Goal: Task Accomplishment & Management: Use online tool/utility

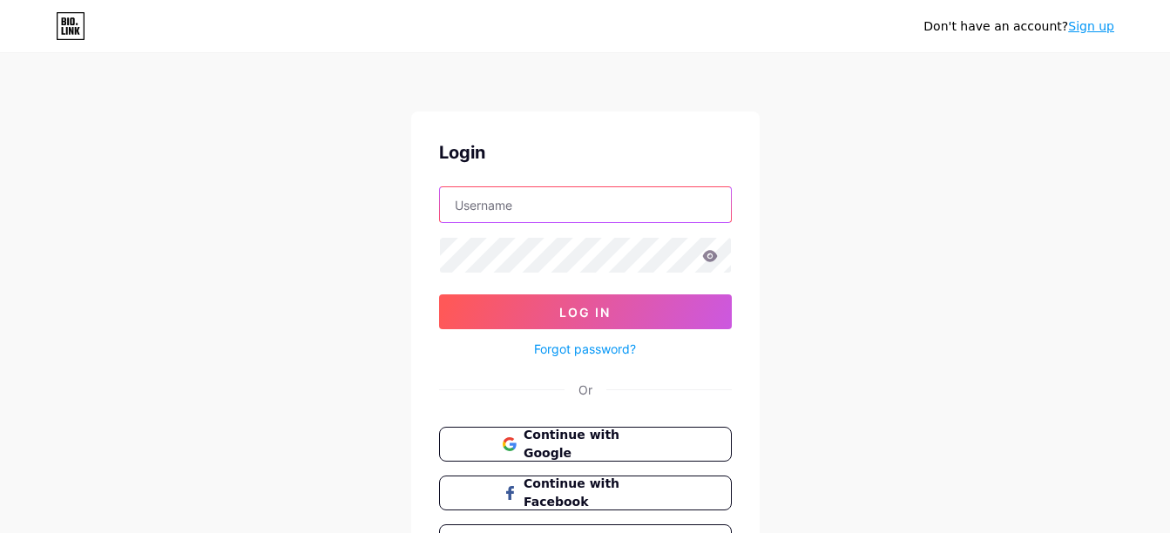
click at [582, 193] on input "text" at bounding box center [585, 204] width 291 height 35
click at [896, 254] on div "Don't have an account? Sign up Login Log In Forgot password? Or Continue with G…" at bounding box center [585, 321] width 1170 height 643
click at [624, 216] on input "text" at bounding box center [585, 204] width 291 height 35
paste input "[EMAIL_ADDRESS][DOMAIN_NAME]"
type input "[EMAIL_ADDRESS][DOMAIN_NAME]"
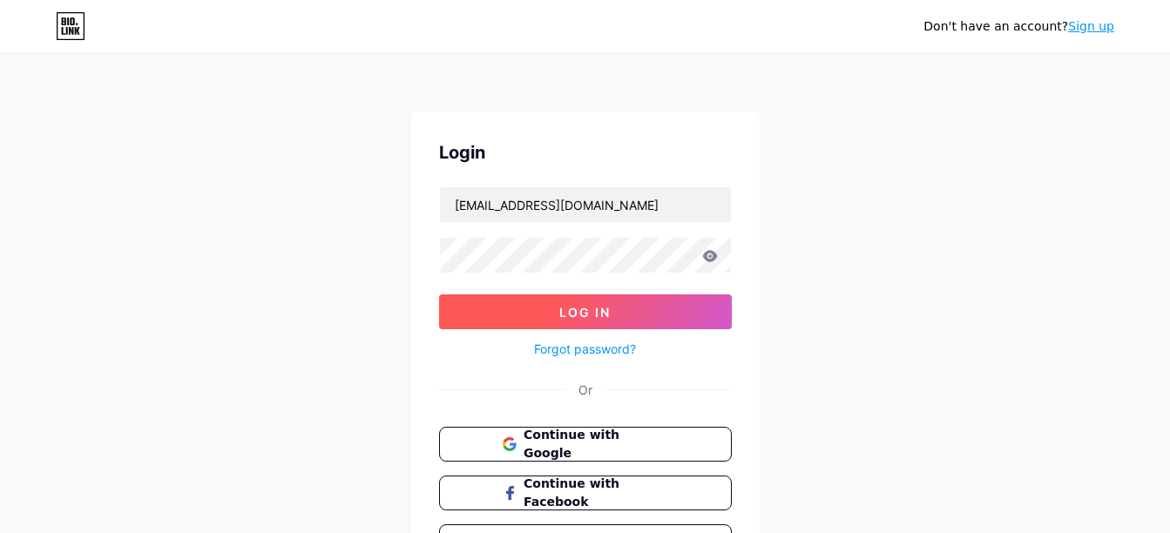
click at [615, 314] on button "Log In" at bounding box center [585, 311] width 293 height 35
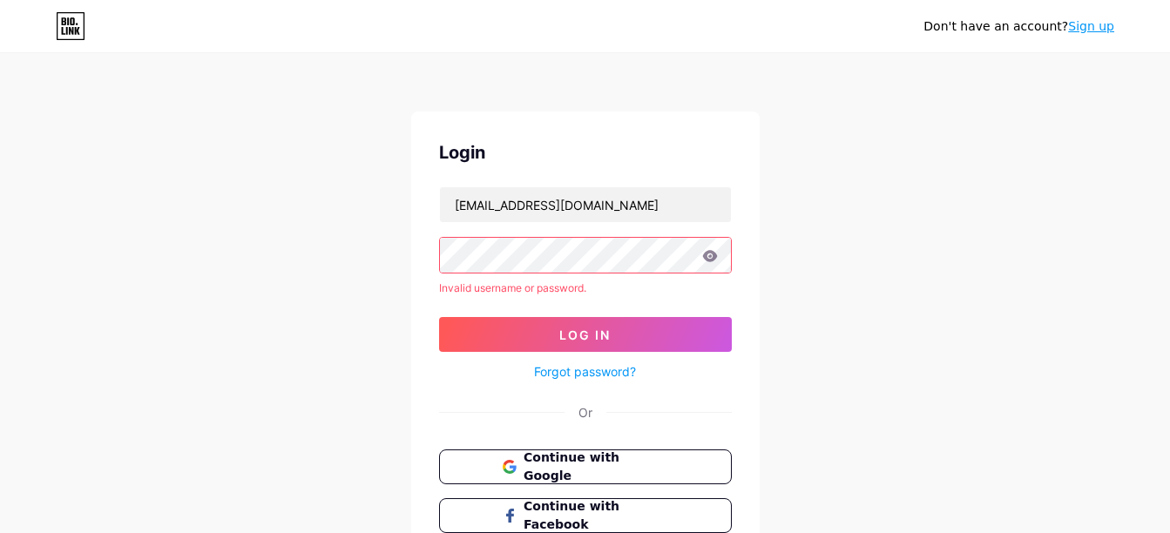
click at [607, 345] on button "Log In" at bounding box center [585, 334] width 293 height 35
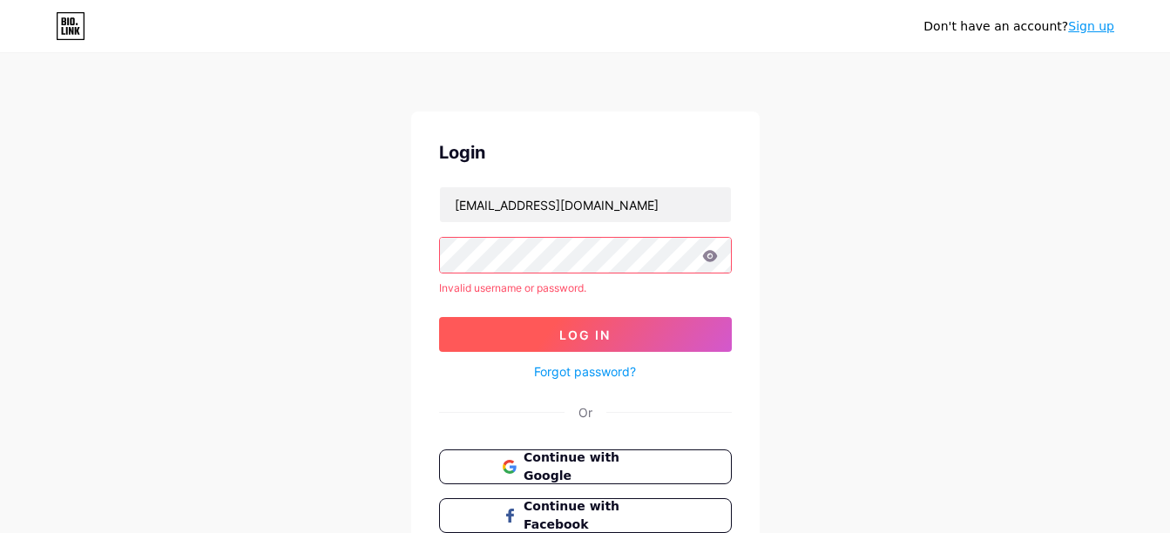
click at [608, 350] on button "Log In" at bounding box center [585, 334] width 293 height 35
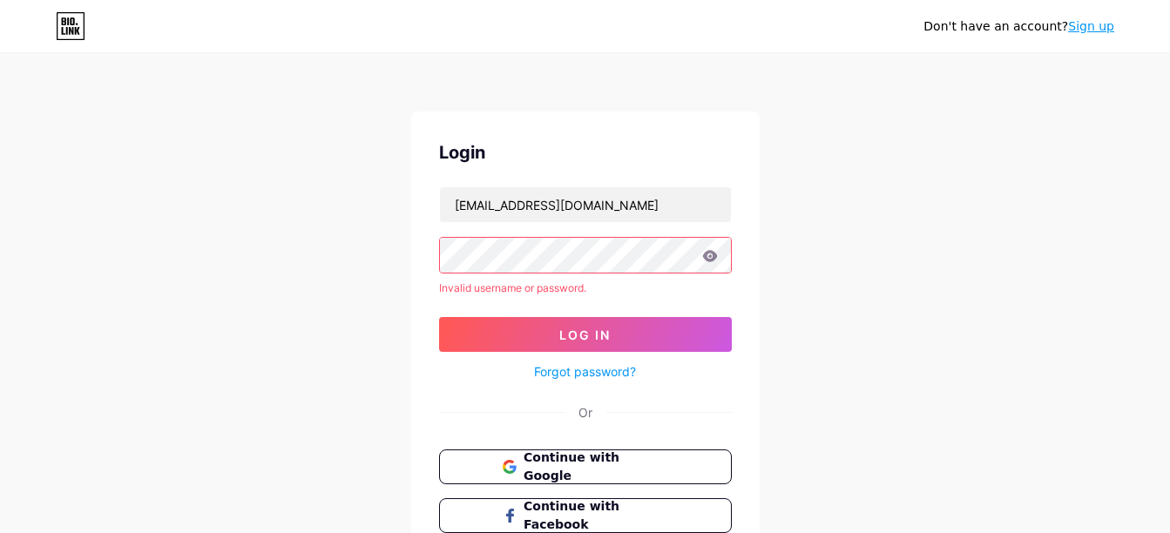
click at [613, 368] on link "Forgot password?" at bounding box center [585, 371] width 102 height 18
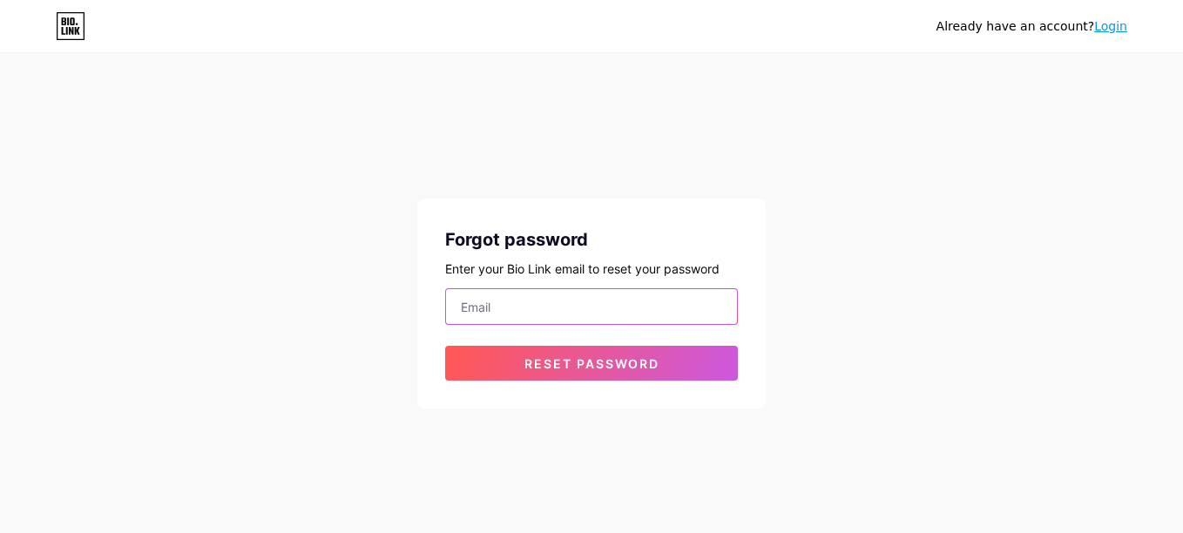
click at [595, 298] on input "email" at bounding box center [591, 306] width 291 height 35
paste input "Cigarravoadora1234@"
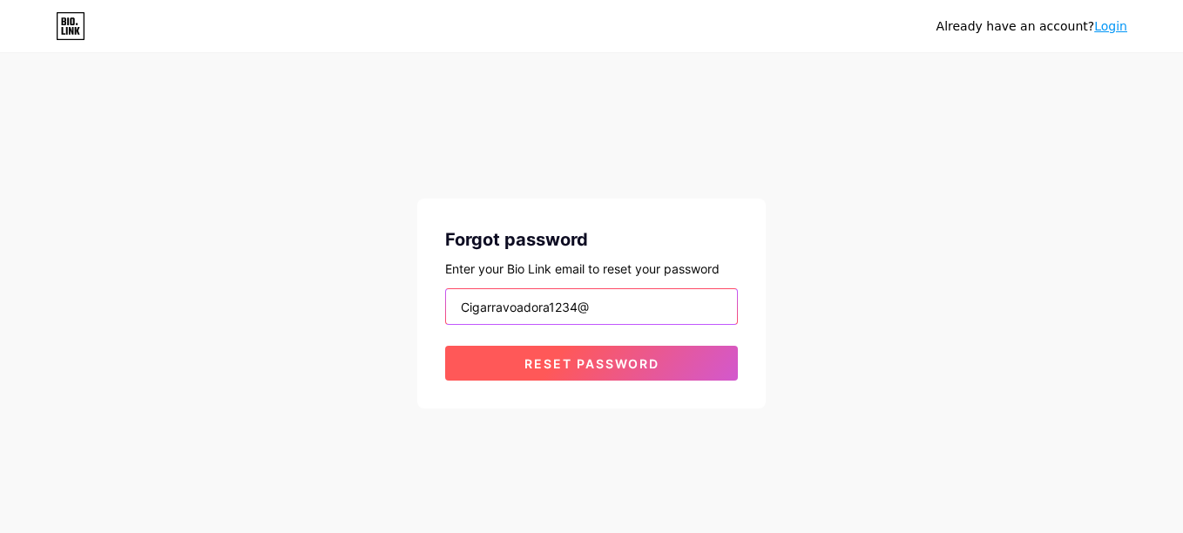
type input "Cigarravoadora1234@"
click at [642, 360] on span "Reset password" at bounding box center [591, 363] width 135 height 15
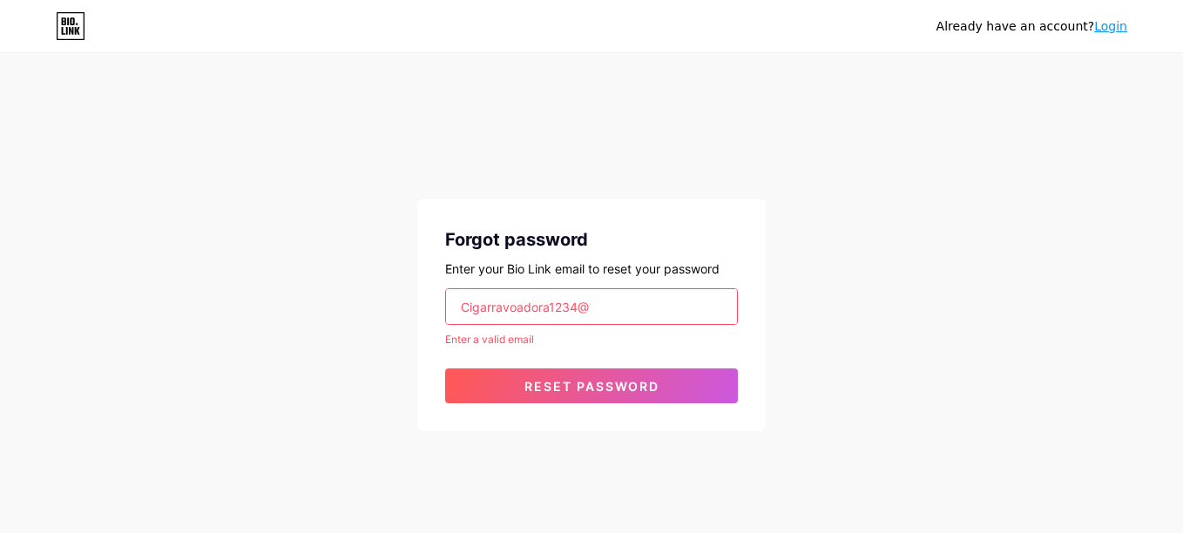
drag, startPoint x: 632, startPoint y: 306, endPoint x: 318, endPoint y: 284, distance: 315.2
click at [319, 284] on div "Already have an account? Login Forgot password Enter your Bio Link email to res…" at bounding box center [591, 243] width 1183 height 487
paste input "[EMAIL_ADDRESS][DOMAIN_NAME]"
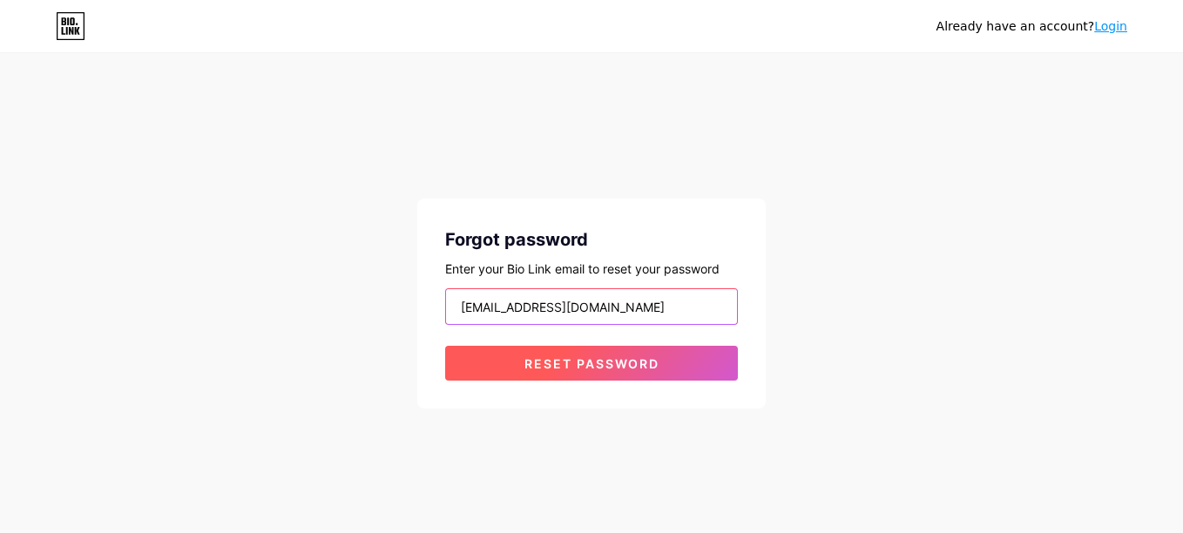
type input "[EMAIL_ADDRESS][DOMAIN_NAME]"
click at [472, 370] on button "Reset password" at bounding box center [591, 363] width 293 height 35
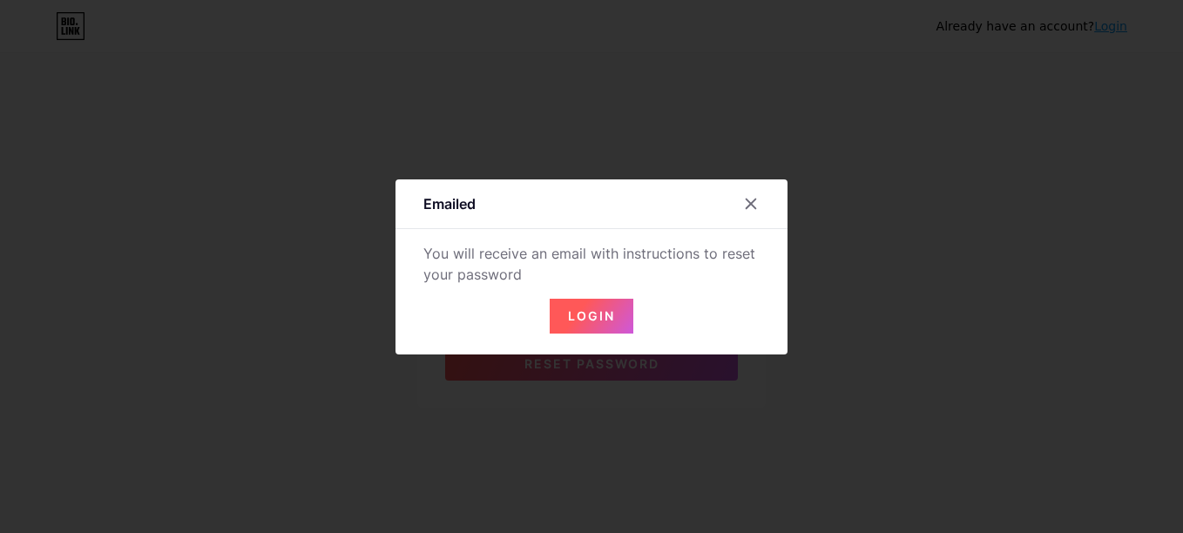
click at [590, 314] on span "Login" at bounding box center [591, 315] width 47 height 15
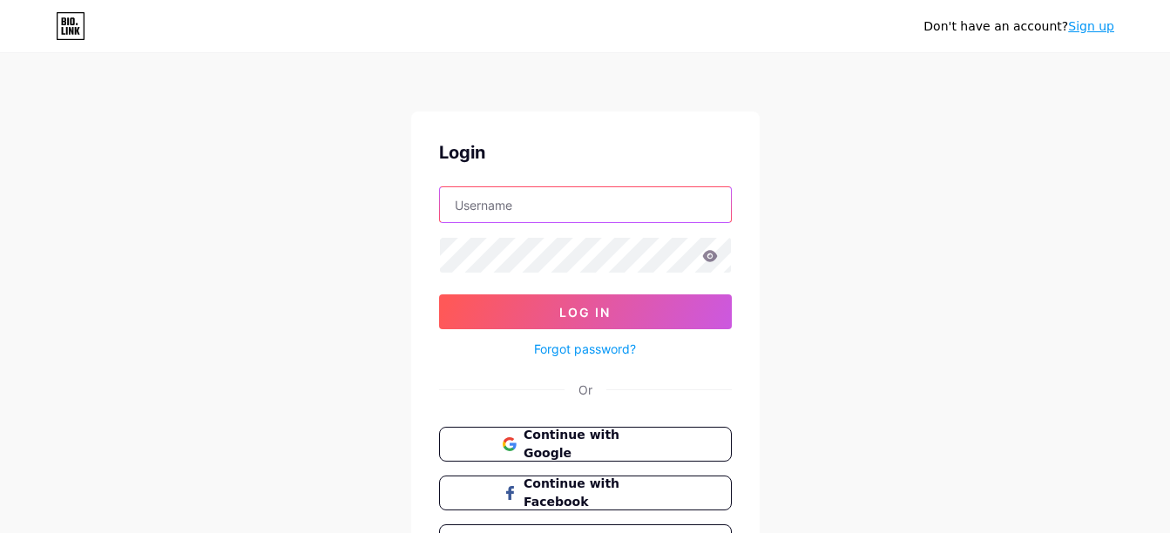
click at [571, 197] on input "text" at bounding box center [585, 204] width 291 height 35
drag, startPoint x: 549, startPoint y: 184, endPoint x: 518, endPoint y: 206, distance: 38.0
click at [518, 206] on input "text" at bounding box center [585, 204] width 291 height 35
paste input "[EMAIL_ADDRESS][DOMAIN_NAME]"
type input "[EMAIL_ADDRESS][DOMAIN_NAME]"
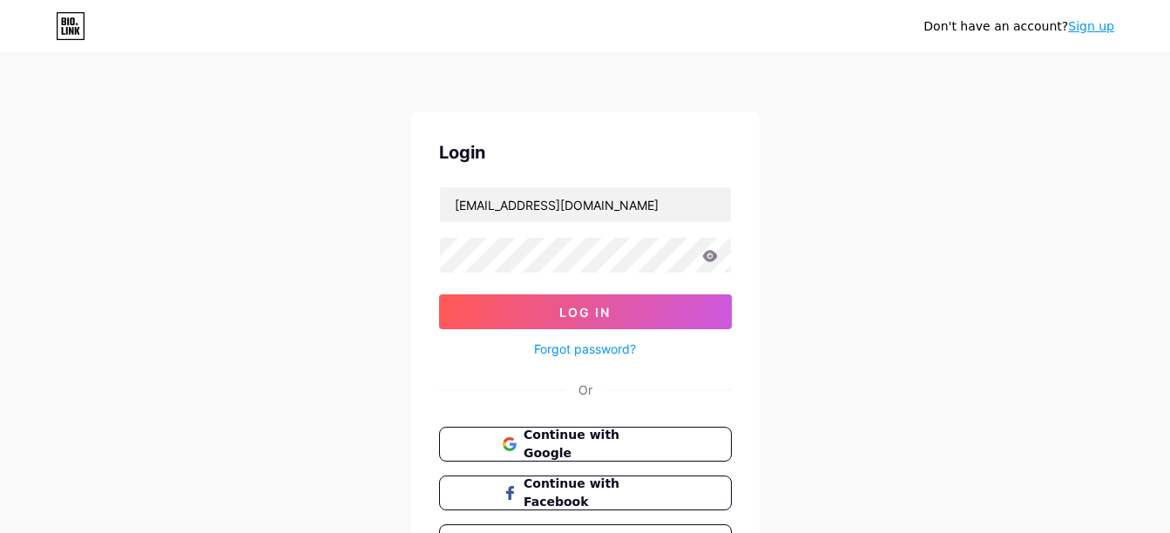
click at [823, 243] on div "Don't have an account? Sign up Login [EMAIL_ADDRESS][DOMAIN_NAME] Log In Forgot…" at bounding box center [585, 321] width 1170 height 643
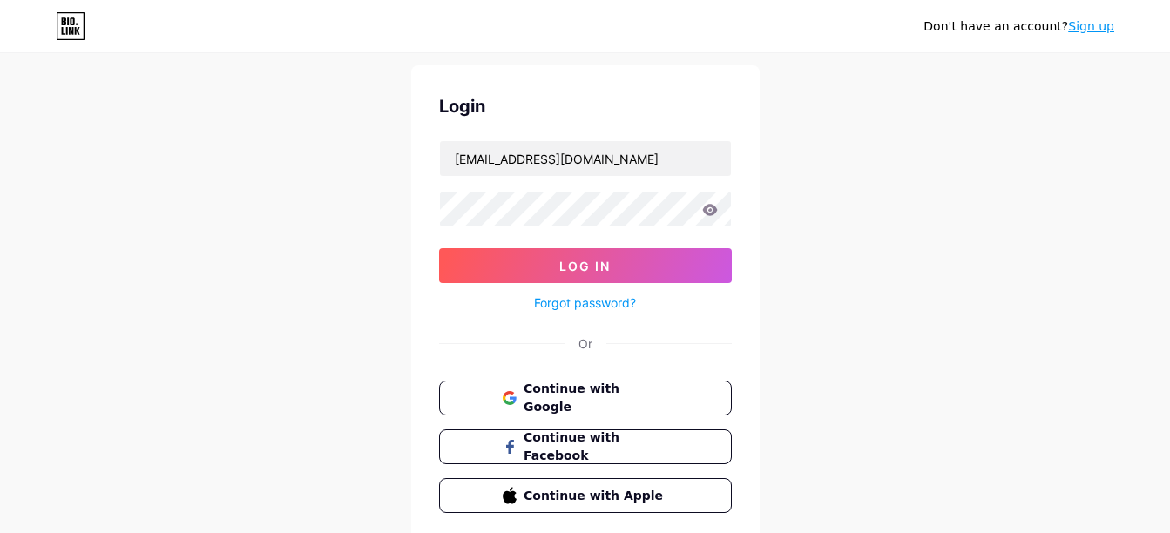
scroll to position [22, 0]
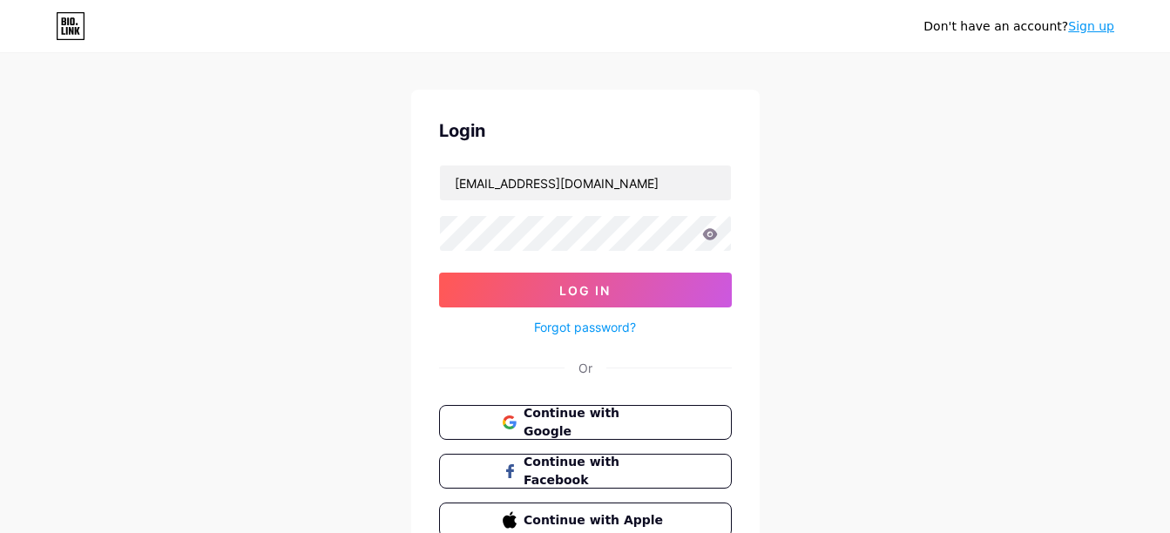
click at [578, 332] on link "Forgot password?" at bounding box center [585, 327] width 102 height 18
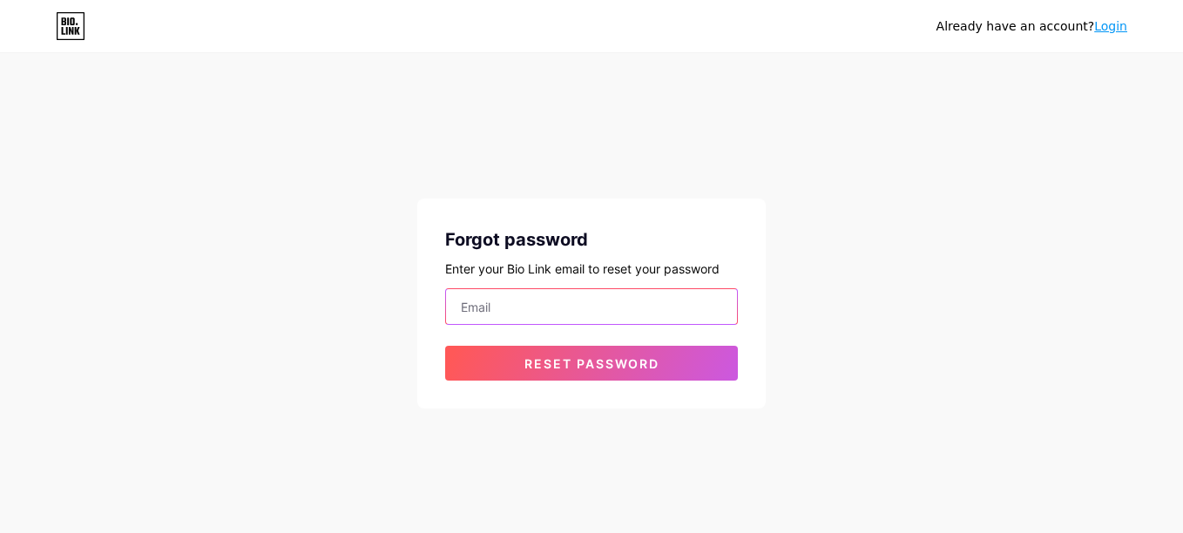
click at [565, 300] on input "email" at bounding box center [591, 306] width 291 height 35
paste input "[EMAIL_ADDRESS][DOMAIN_NAME]"
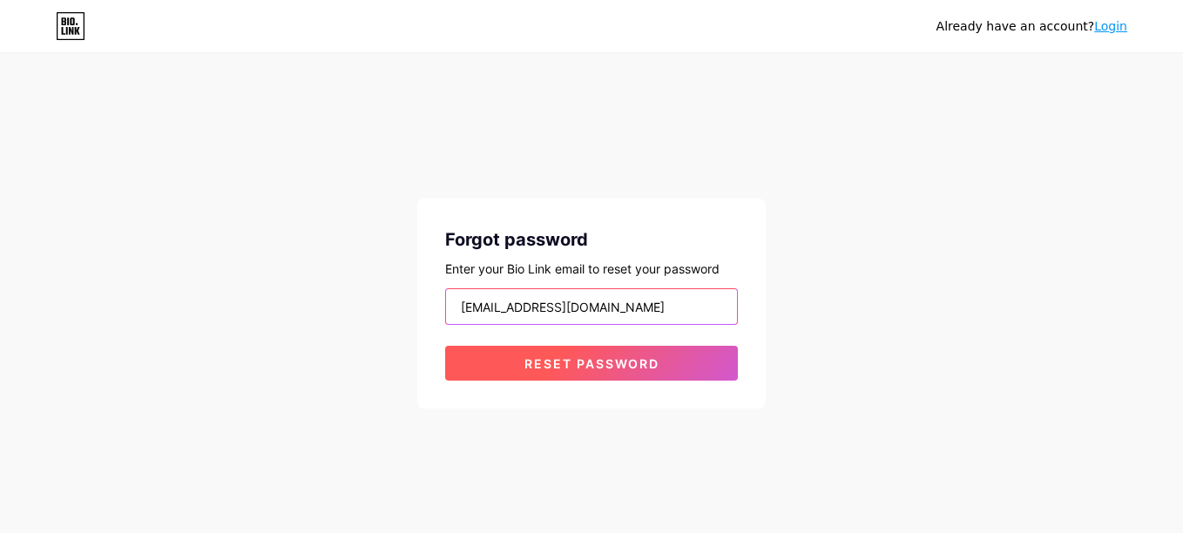
type input "[EMAIL_ADDRESS][DOMAIN_NAME]"
click at [459, 362] on button "Reset password" at bounding box center [591, 363] width 293 height 35
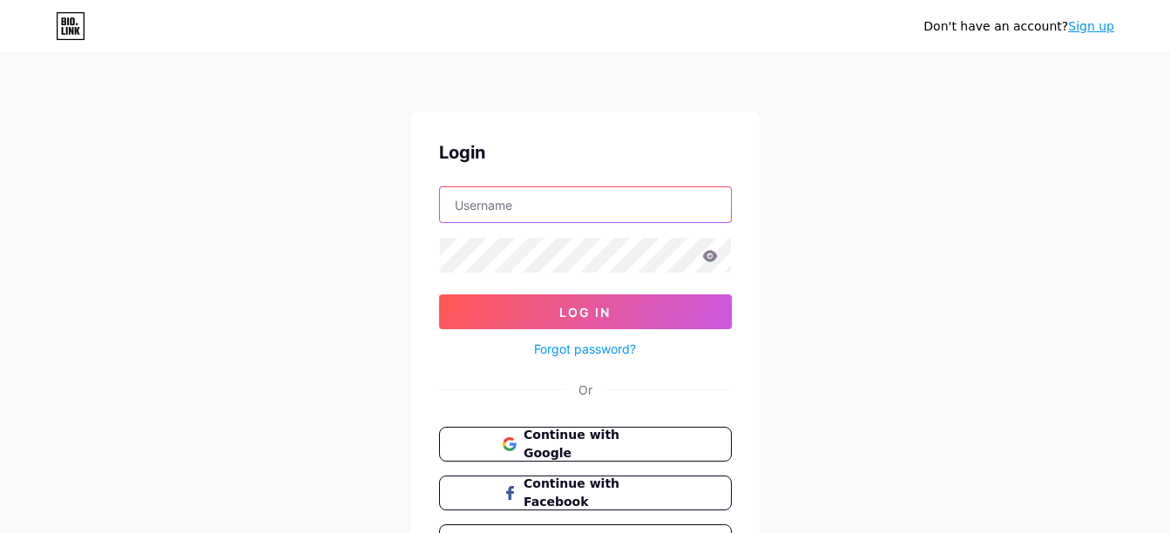
click at [578, 202] on input "text" at bounding box center [585, 204] width 291 height 35
type input "[EMAIL_ADDRESS][DOMAIN_NAME]"
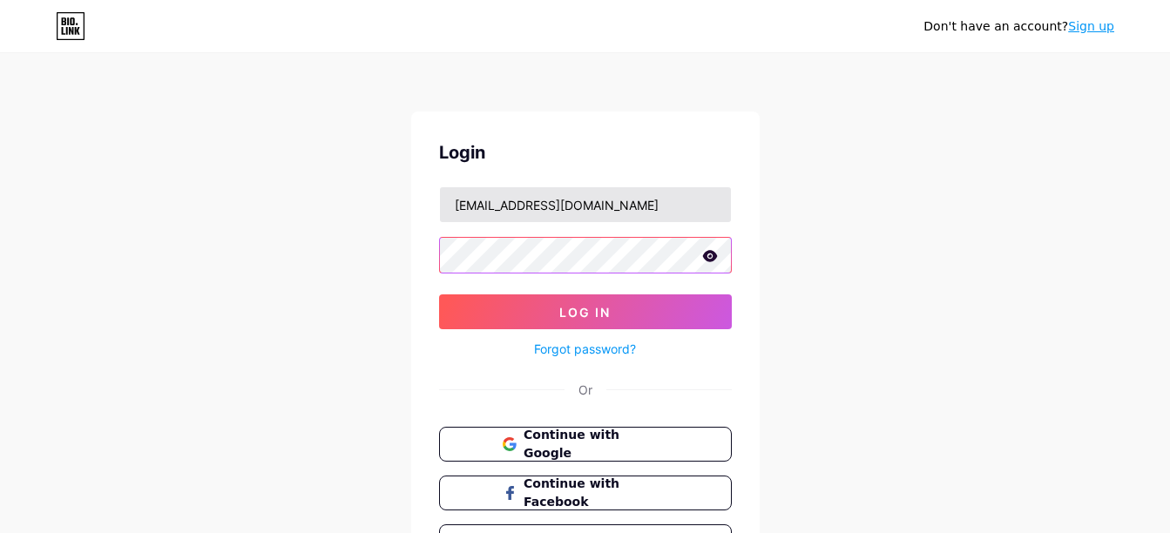
click at [439, 294] on button "Log In" at bounding box center [585, 311] width 293 height 35
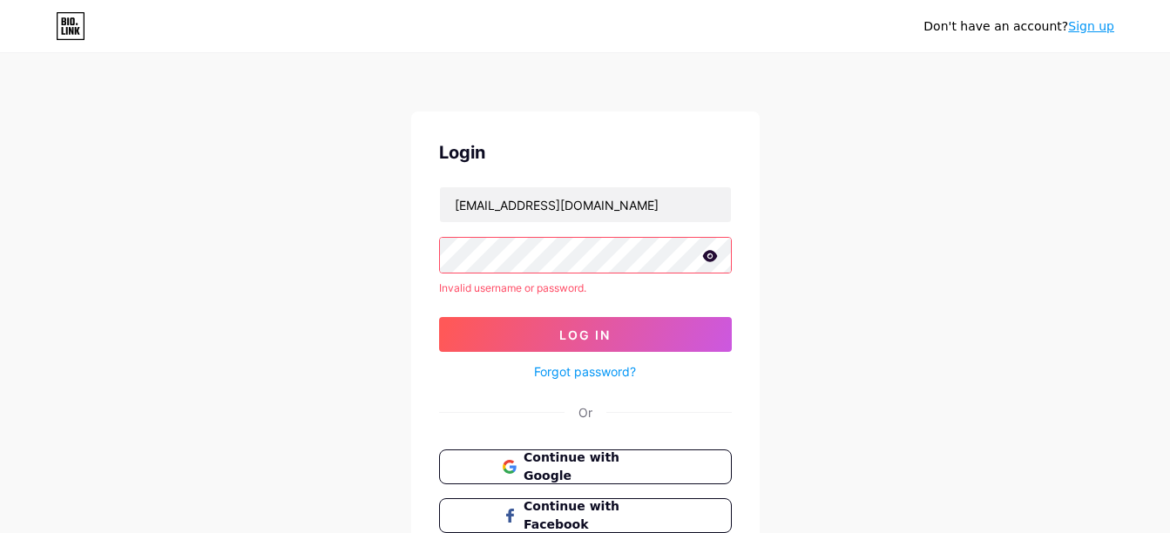
click at [713, 254] on icon at bounding box center [709, 255] width 15 height 11
click at [439, 317] on button "Log In" at bounding box center [585, 334] width 293 height 35
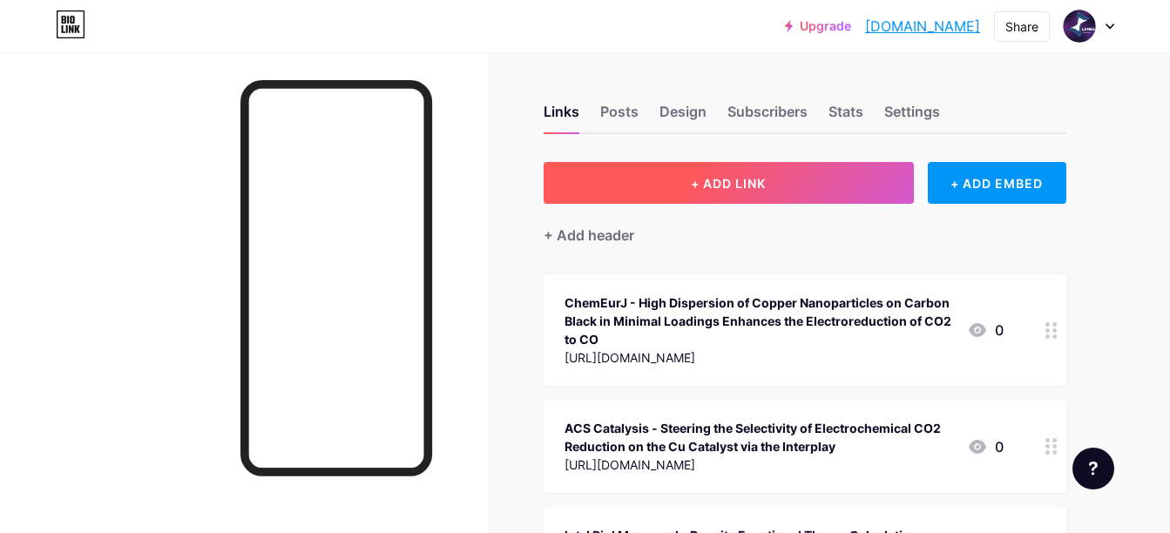
click at [727, 181] on span "+ ADD LINK" at bounding box center [728, 183] width 75 height 15
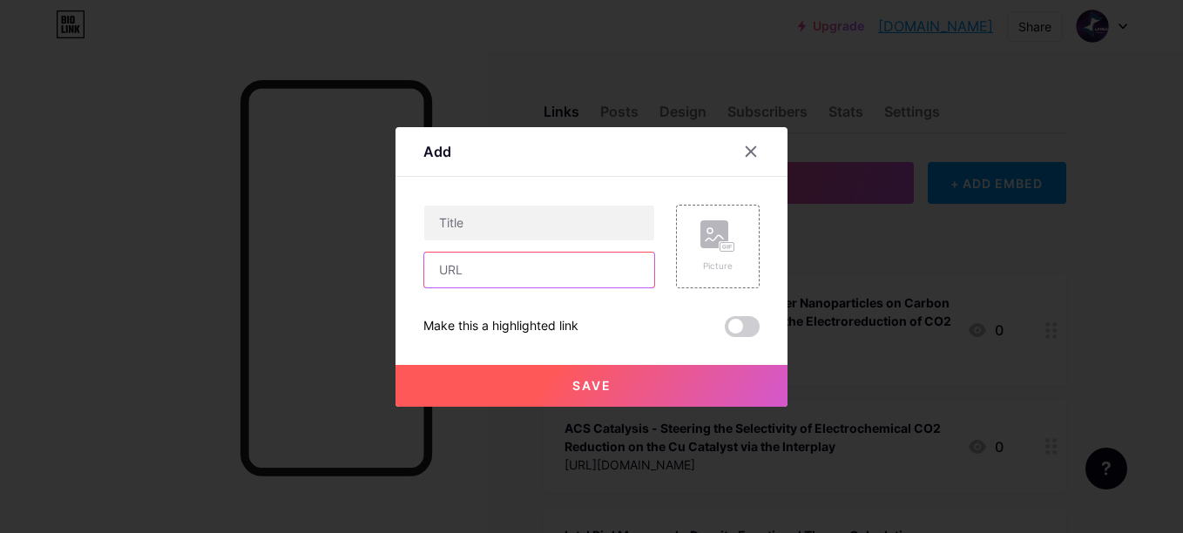
click at [523, 267] on input "text" at bounding box center [539, 270] width 230 height 35
paste input "https://pubs.acs.org/doi/full/10.1021/acselectrochem.5c00164"
type input "https://pubs.acs.org/doi/full/10.1021/acselectrochem.5c00164"
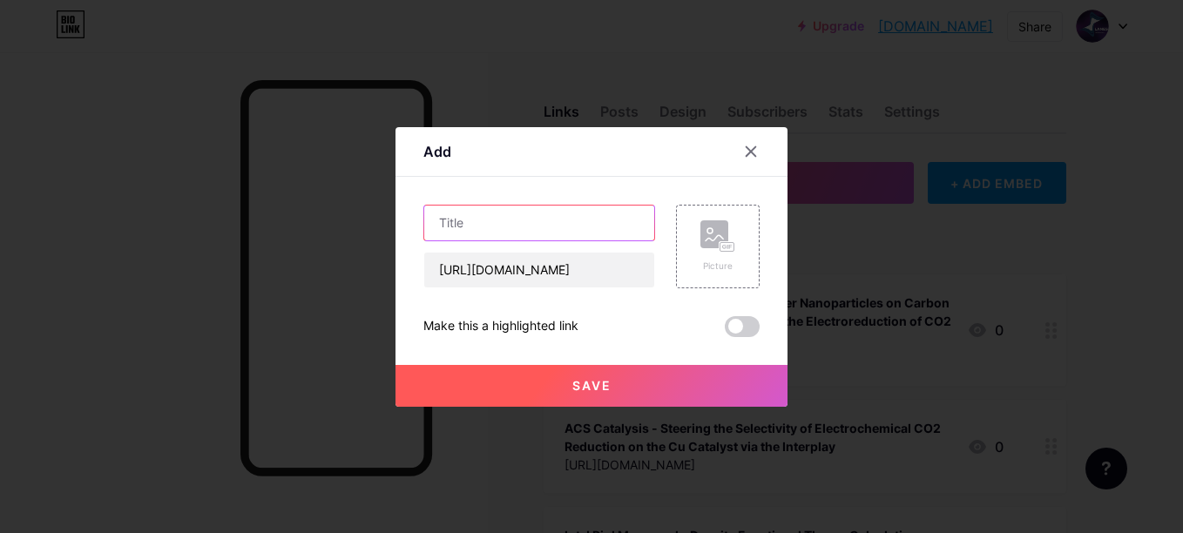
click at [541, 226] on input "text" at bounding box center [539, 223] width 230 height 35
paste input "ACS Electrochemistry"
paste input "Theoretical and Experimental Investigation of La Insertion Effects in Nanoscale…"
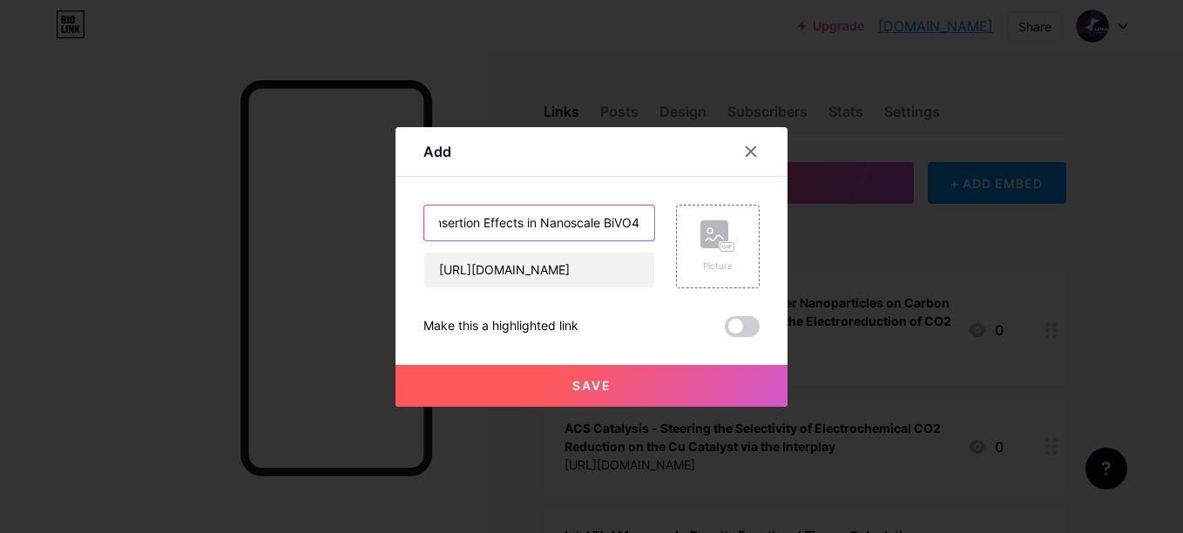
type input "ACS Electrochemistry - Theoretical and Experimental Investigation of La Inserti…"
click at [632, 381] on button "Save" at bounding box center [592, 386] width 392 height 42
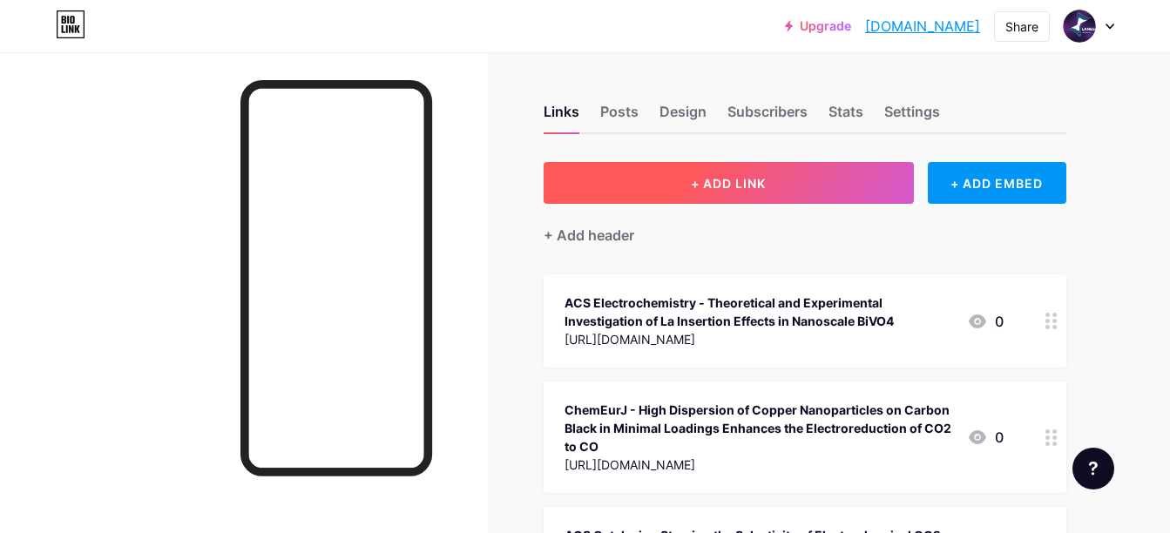
click at [722, 181] on span "+ ADD LINK" at bounding box center [728, 183] width 75 height 15
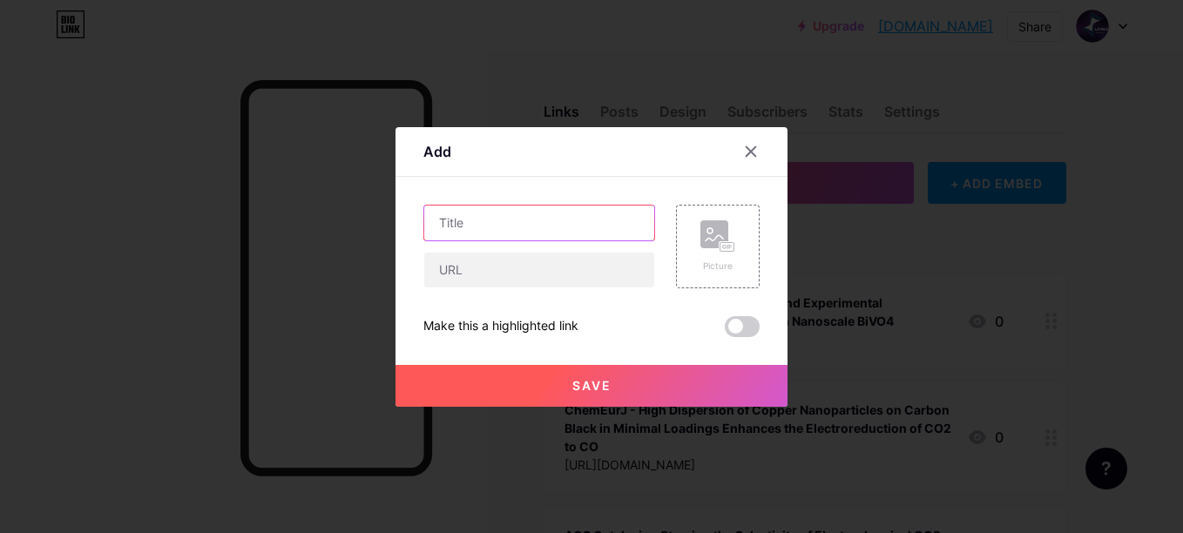
click at [527, 213] on input "text" at bounding box center [539, 223] width 230 height 35
paste input "Applied Sciences"
paste input "Application of Iron Oxides in the Photocatalytic Degradation of Real Effluent f…"
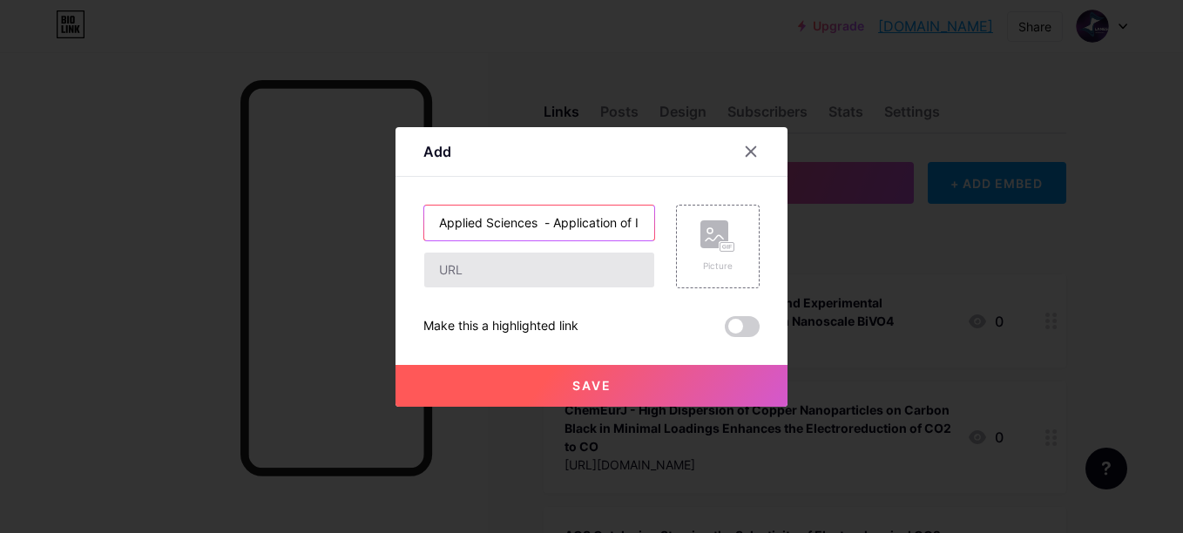
scroll to position [0, 380]
type input "Applied Sciences - Application of Iron Oxides in the Photocatalytic Degradation…"
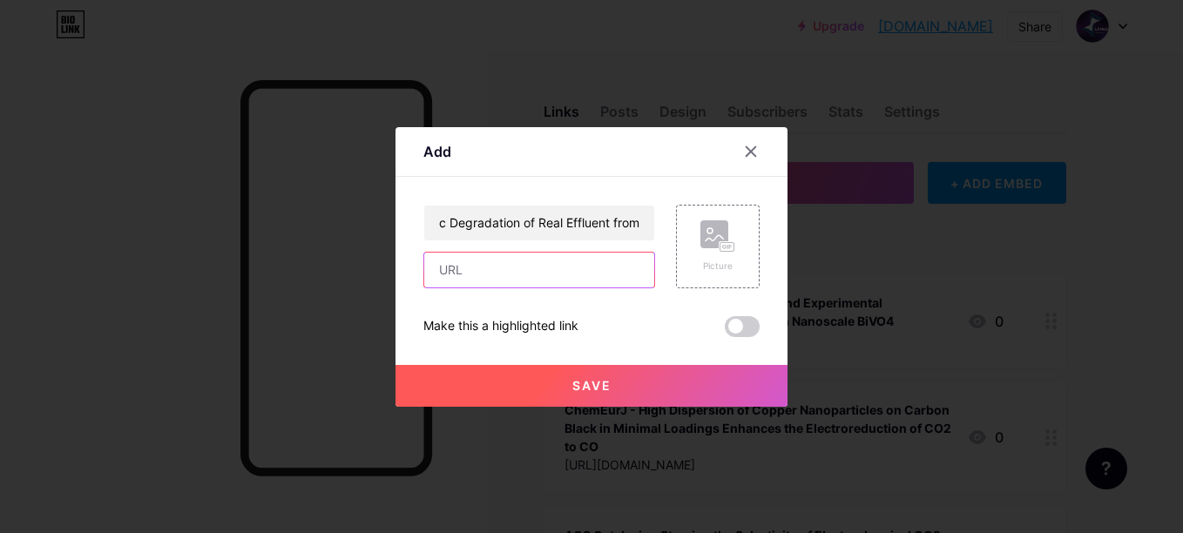
click at [592, 278] on input "text" at bounding box center [539, 270] width 230 height 35
paste input "https://www.mdpi.com/2076-3417/15/15/8594"
type input "https://www.mdpi.com/2076-3417/15/15/8594"
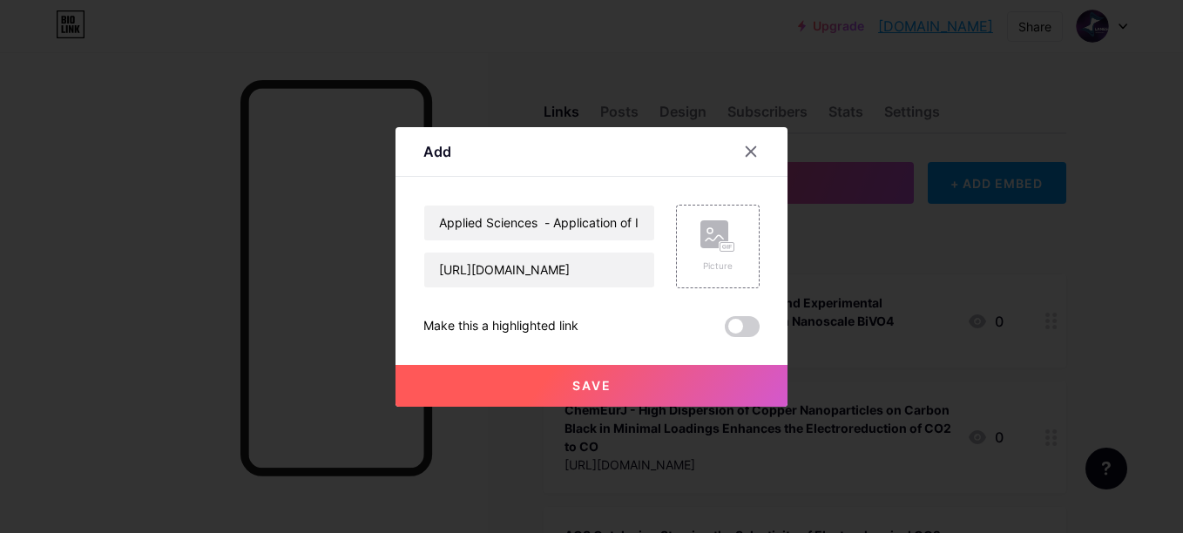
click at [561, 378] on button "Save" at bounding box center [592, 386] width 392 height 42
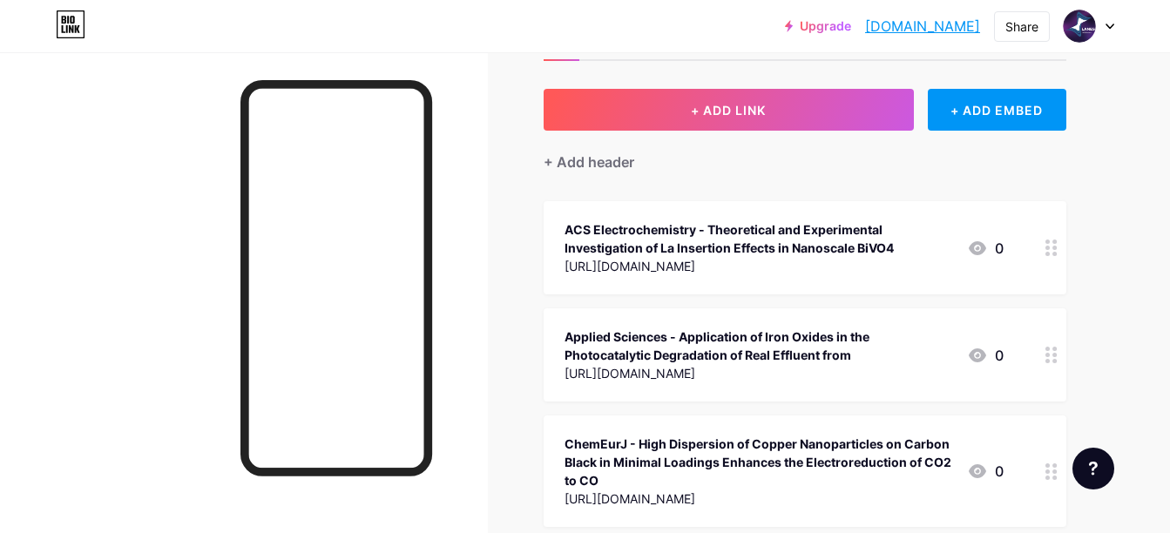
scroll to position [0, 0]
